Goal: Task Accomplishment & Management: Manage account settings

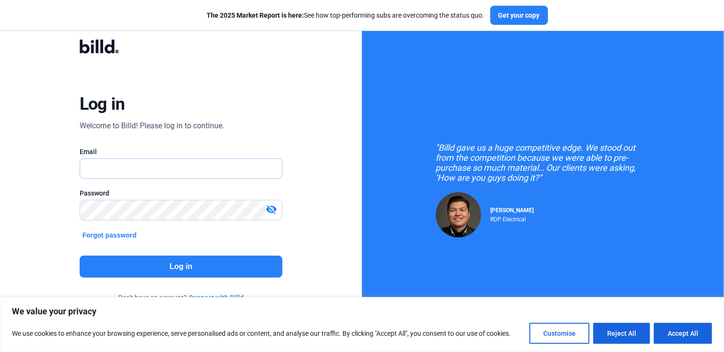
click at [168, 173] on input "text" at bounding box center [176, 169] width 192 height 20
type input "[PERSON_NAME][EMAIL_ADDRESS][DOMAIN_NAME]"
click at [146, 266] on button "Log in" at bounding box center [181, 266] width 203 height 22
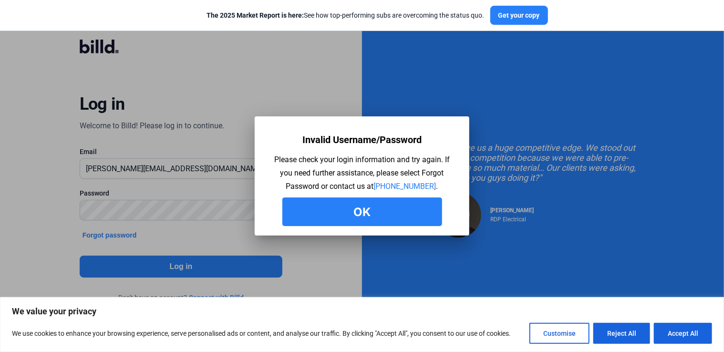
click at [381, 220] on button "Ok" at bounding box center [362, 211] width 160 height 29
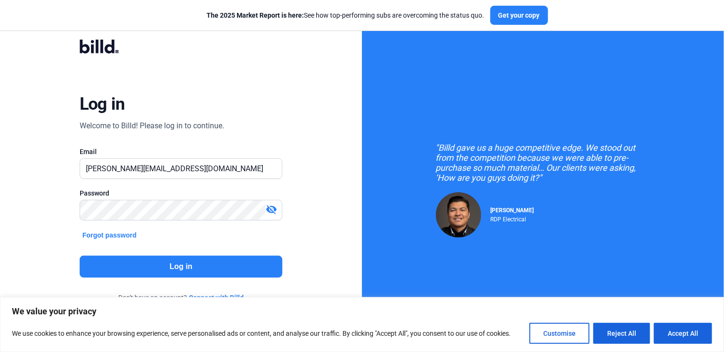
click at [184, 264] on button "Log in" at bounding box center [181, 266] width 203 height 22
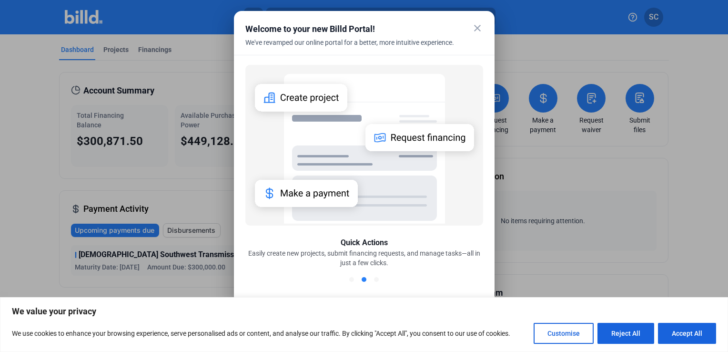
click at [481, 29] on mat-icon "close" at bounding box center [477, 27] width 11 height 11
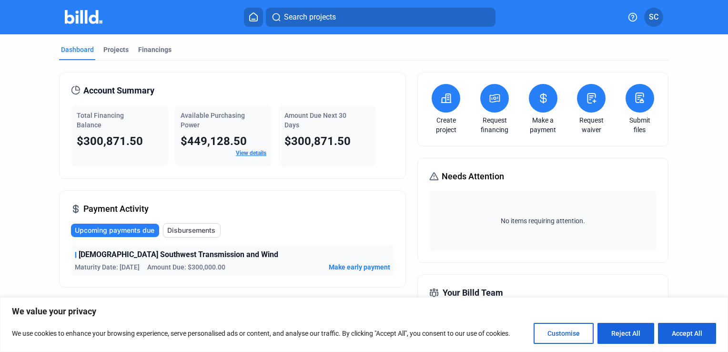
click at [10, 112] on div "Dashboard Projects Financings Account Summary Total Financing Balance $300,871.…" at bounding box center [364, 359] width 728 height 650
click at [13, 102] on div "Dashboard Projects Financings Account Summary Total Financing Balance $300,871.…" at bounding box center [364, 359] width 728 height 650
click at [148, 53] on div "Financings" at bounding box center [154, 50] width 33 height 10
